Goal: Find specific page/section: Find specific page/section

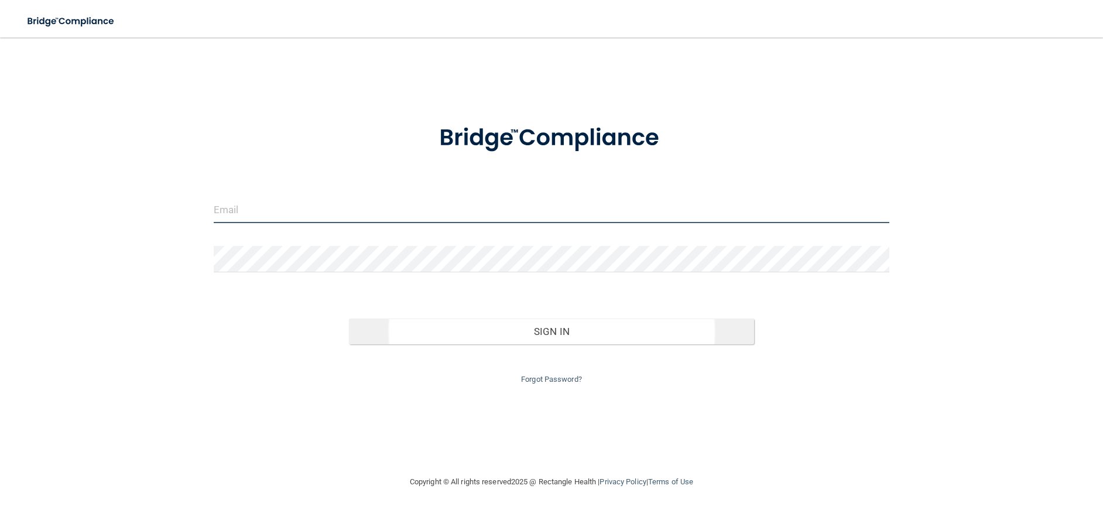
type input "[PERSON_NAME][EMAIL_ADDRESS][PERSON_NAME][DOMAIN_NAME]"
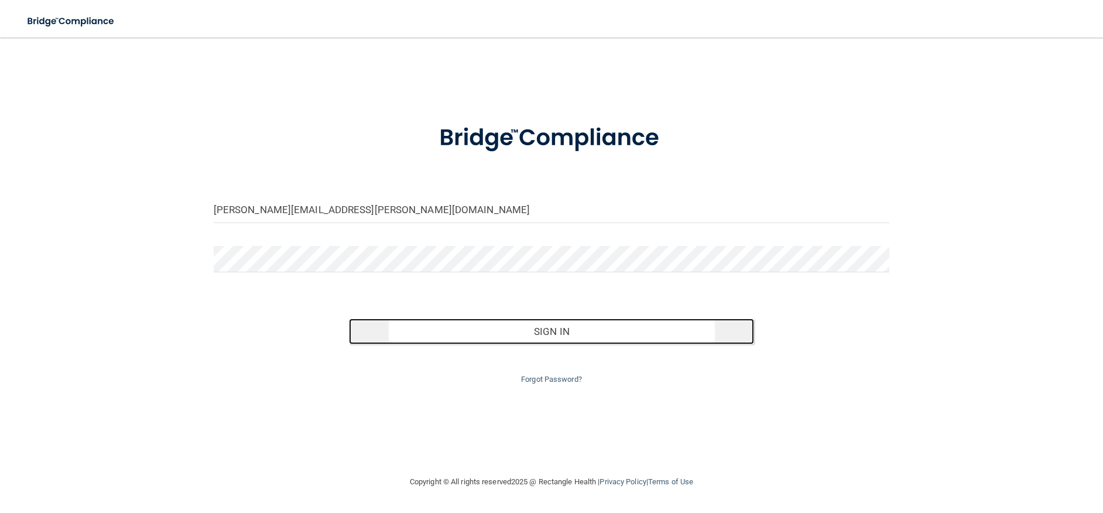
click at [555, 326] on button "Sign In" at bounding box center [552, 332] width 406 height 26
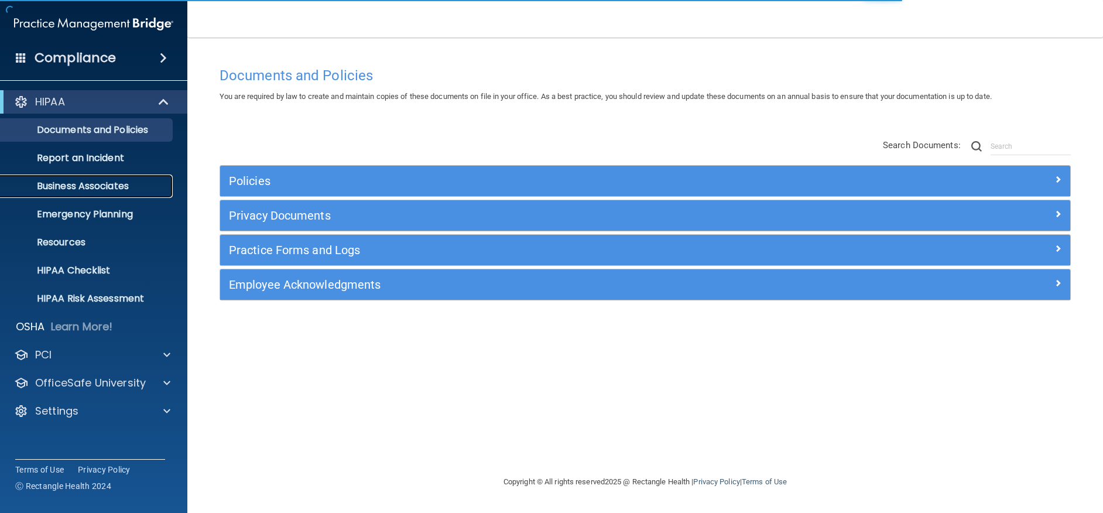
click at [111, 184] on p "Business Associates" at bounding box center [88, 186] width 160 height 12
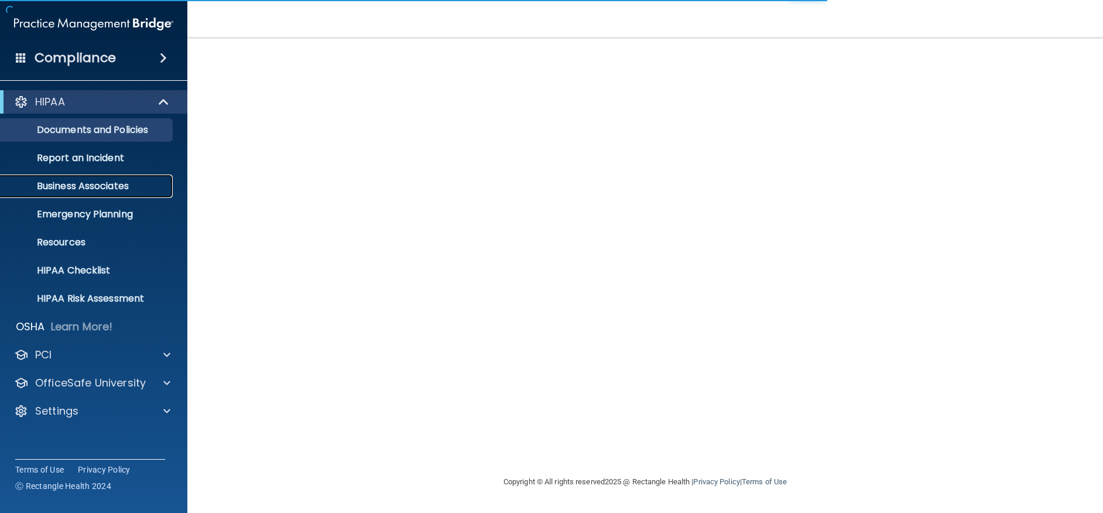
click at [106, 181] on p "Business Associates" at bounding box center [88, 186] width 160 height 12
